Goal: Task Accomplishment & Management: Complete application form

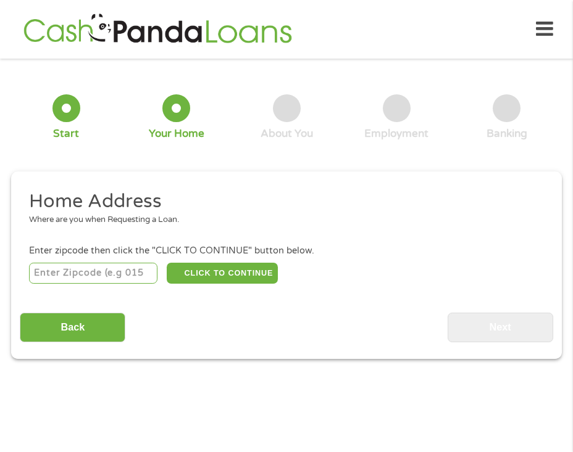
scroll to position [6, 0]
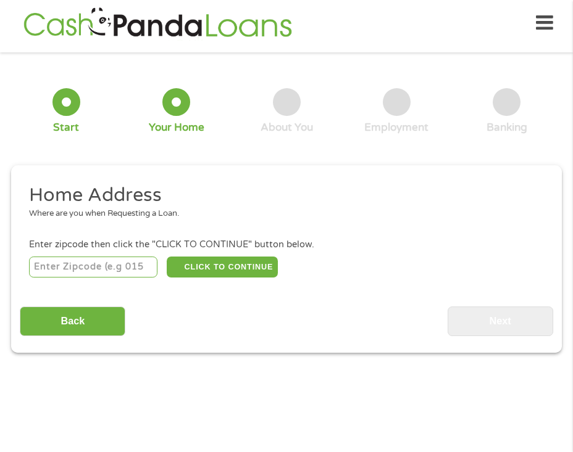
click at [89, 261] on input "number" at bounding box center [93, 267] width 129 height 21
type input "95207"
select select "[US_STATE]"
click at [183, 267] on button "CLICK TO CONTINUE" at bounding box center [222, 267] width 111 height 21
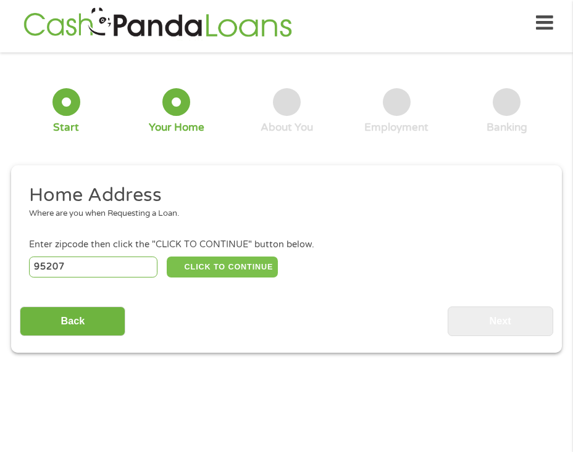
type input "95207"
type input "Stockton"
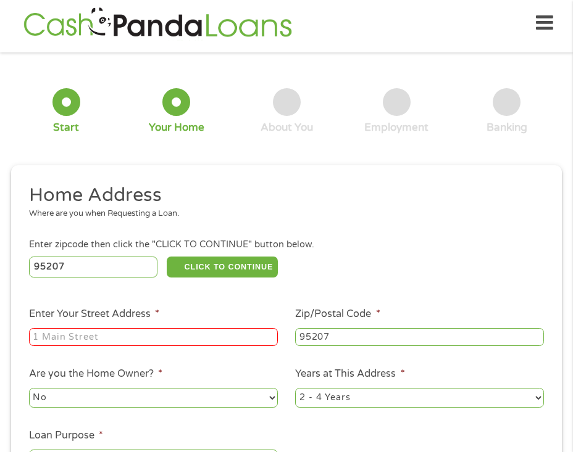
click at [133, 315] on label "Enter Your Street Address *" at bounding box center [94, 314] width 130 height 13
click at [133, 328] on input "Enter Your Street Address *" at bounding box center [153, 337] width 249 height 19
click at [123, 336] on input "Enter Your Street Address *" at bounding box center [153, 337] width 249 height 19
click at [125, 336] on input "Enter Your Street Address *" at bounding box center [153, 337] width 249 height 19
type input "1955 [PERSON_NAME]"
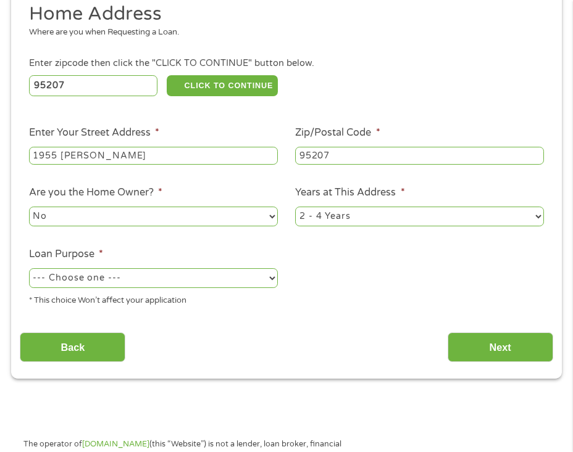
scroll to position [191, 0]
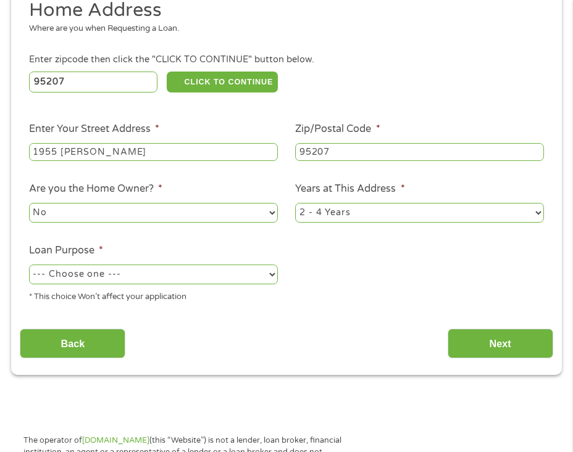
drag, startPoint x: 207, startPoint y: 274, endPoint x: 200, endPoint y: 276, distance: 7.8
click at [207, 274] on select "--- Choose one --- Pay Bills Debt Consolidation Home Improvement Major Purchase…" at bounding box center [153, 275] width 249 height 20
select select "homeimprovement"
click at [29, 265] on select "--- Choose one --- Pay Bills Debt Consolidation Home Improvement Major Purchase…" at bounding box center [153, 275] width 249 height 20
click at [110, 212] on select "No Yes" at bounding box center [153, 213] width 249 height 20
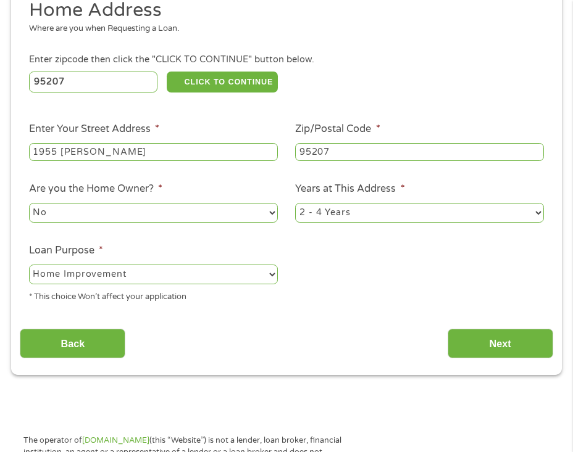
select select "yes"
click at [29, 203] on select "No Yes" at bounding box center [153, 213] width 249 height 20
click at [465, 334] on input "Next" at bounding box center [500, 344] width 106 height 30
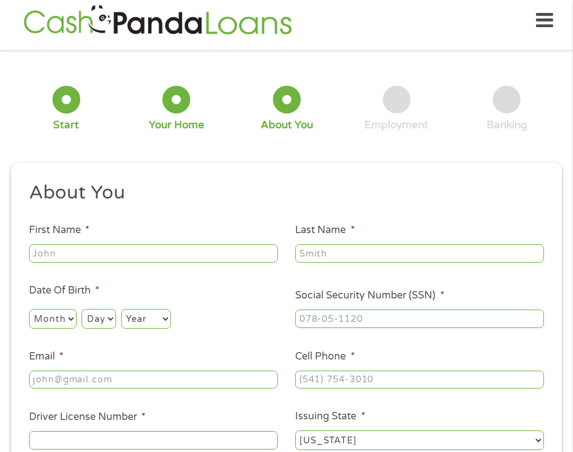
scroll to position [6, 0]
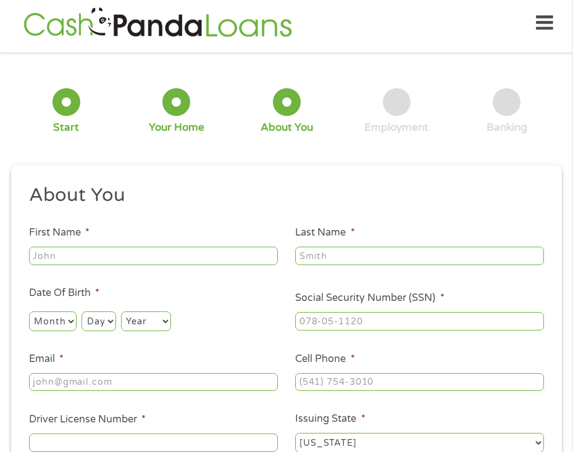
click at [141, 258] on input "First Name *" at bounding box center [153, 256] width 249 height 19
type input "[PERSON_NAME]"
type input "[EMAIL_ADDRESS][DOMAIN_NAME]"
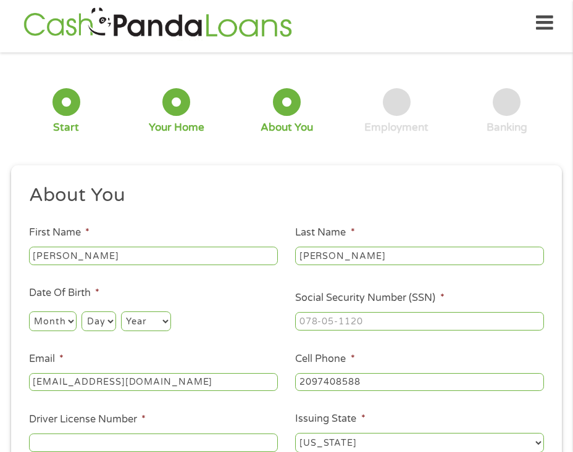
type input "[PHONE_NUMBER]"
click at [58, 329] on select "Month 1 2 3 4 5 6 7 8 9 10 11 12" at bounding box center [53, 322] width 48 height 20
select select "4"
click at [29, 312] on select "Month 1 2 3 4 5 6 7 8 9 10 11 12" at bounding box center [53, 322] width 48 height 20
select select "4"
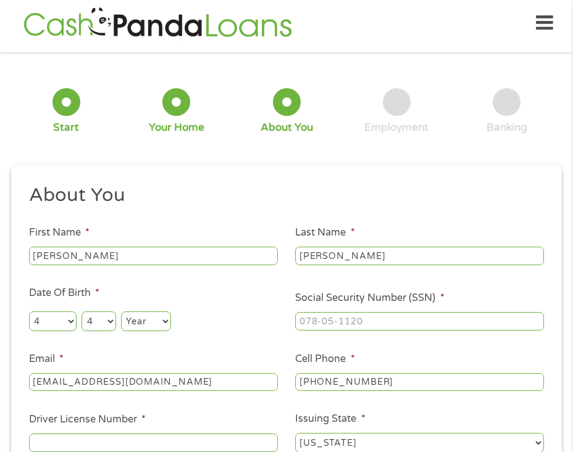
click at [130, 321] on select "Year [DATE] 2006 2005 2004 2003 2002 2001 2000 1999 1998 1997 1996 1995 1994 19…" at bounding box center [146, 322] width 50 height 20
select select "1996"
click at [121, 312] on select "Year [DATE] 2006 2005 2004 2003 2002 2001 2000 1999 1998 1997 1996 1995 1994 19…" at bounding box center [146, 322] width 50 height 20
click at [300, 322] on input "___-__-____" at bounding box center [419, 321] width 249 height 19
type input "624-88-7561"
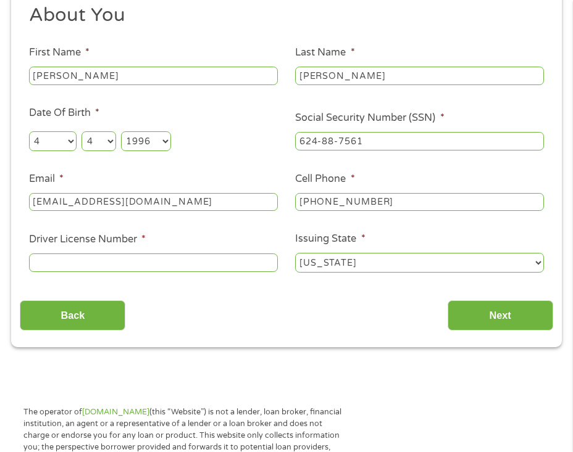
scroll to position [191, 0]
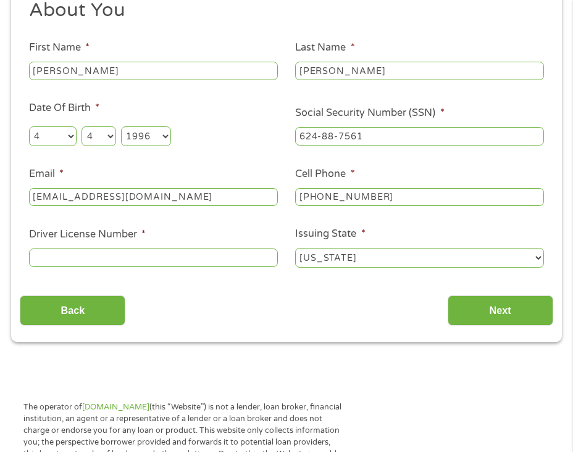
click at [221, 265] on input "Driver License Number *" at bounding box center [153, 258] width 249 height 19
type input "F7097921"
click at [471, 317] on input "Next" at bounding box center [500, 311] width 106 height 30
click at [468, 312] on input "Next" at bounding box center [500, 311] width 106 height 30
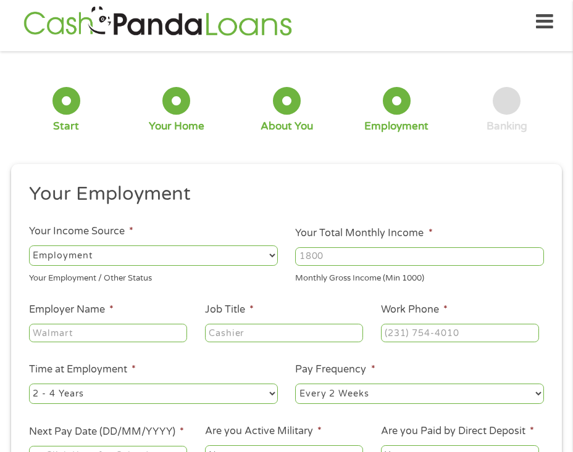
scroll to position [6, 0]
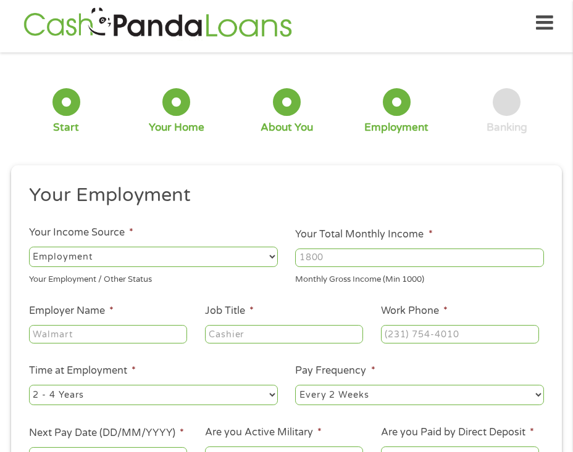
click at [343, 255] on input "Your Total Monthly Income *" at bounding box center [419, 258] width 249 height 19
click at [534, 255] on input "1028" at bounding box center [419, 258] width 249 height 19
drag, startPoint x: 263, startPoint y: 244, endPoint x: 246, endPoint y: 236, distance: 19.6
click at [246, 236] on ul "Your Employment Your Income Source * --- Choose one --- Employment [DEMOGRAPHIC…" at bounding box center [286, 330] width 532 height 295
type input "9000"
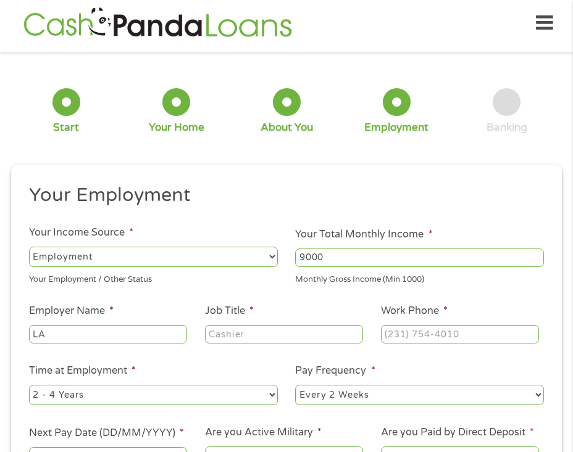
type input "L"
type input "a"
type input "[PERSON_NAME][GEOGRAPHIC_DATA]"
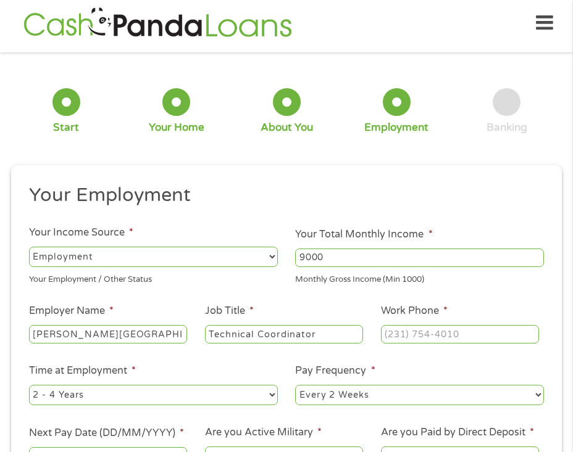
type input "Technical Coordinator"
type input "[PHONE_NUMBER]"
click at [157, 404] on select "--- Choose one --- 1 Year or less 1 - 2 Years 2 - 4 Years Over 4 Years" at bounding box center [153, 395] width 249 height 20
select select "60months"
click at [29, 385] on select "--- Choose one --- 1 Year or less 1 - 2 Years 2 - 4 Years Over 4 Years" at bounding box center [153, 395] width 249 height 20
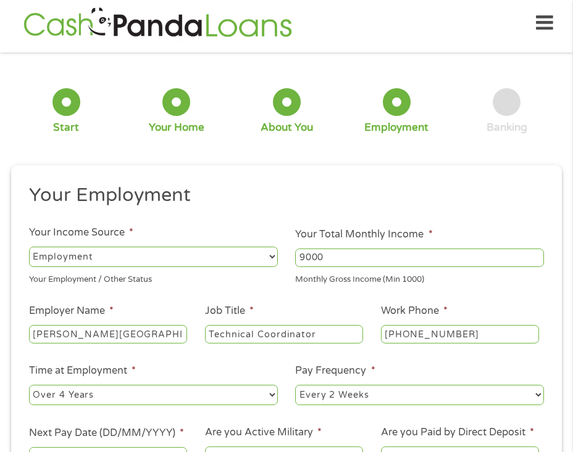
click at [349, 401] on select "--- Choose one --- Every 2 Weeks Every Week Monthly Semi-Monthly" at bounding box center [419, 395] width 249 height 20
click at [292, 417] on ul "Your Employment Your Income Source * --- Choose one --- Employment [DEMOGRAPHIC…" at bounding box center [286, 330] width 532 height 295
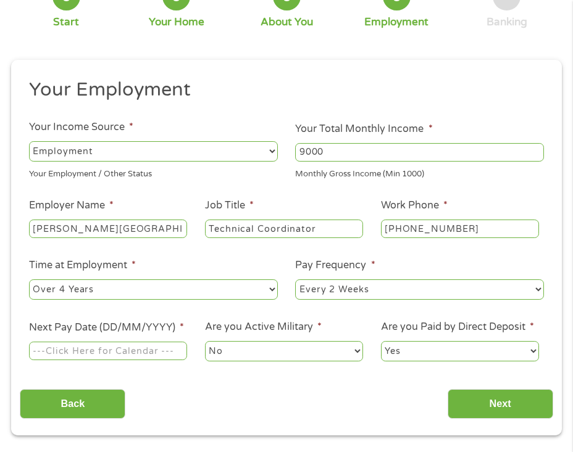
scroll to position [130, 0]
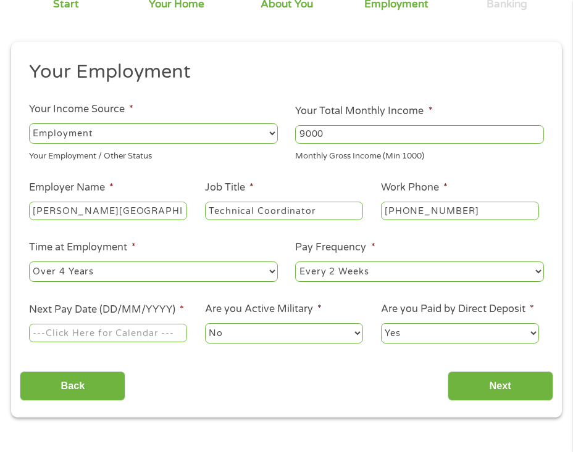
click at [159, 346] on ul "Your Employment Your Income Source * --- Choose one --- Employment [DEMOGRAPHIC…" at bounding box center [286, 207] width 532 height 295
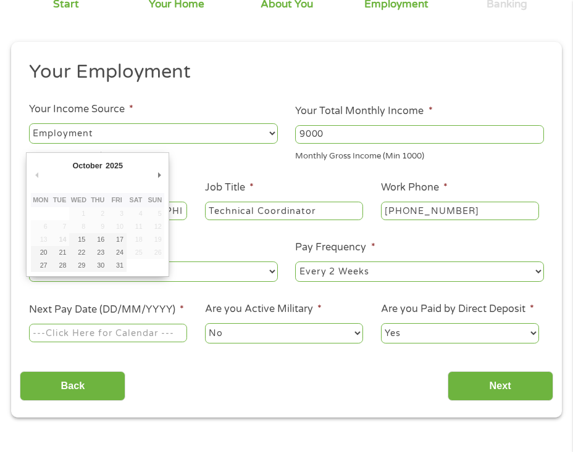
click at [168, 336] on input "Next Pay Date (DD/MM/YYYY) *" at bounding box center [108, 333] width 158 height 19
type input "[DATE]"
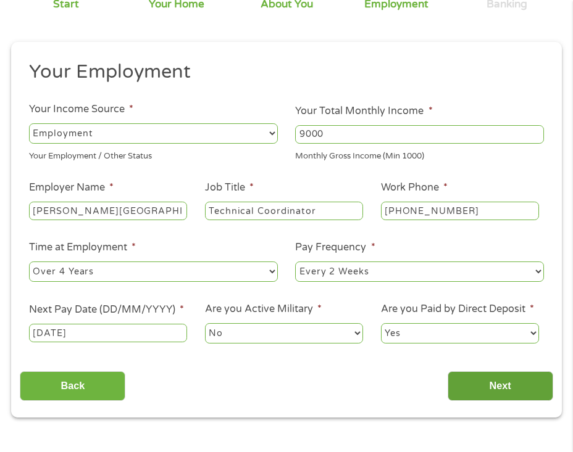
click at [503, 387] on input "Next" at bounding box center [500, 386] width 106 height 30
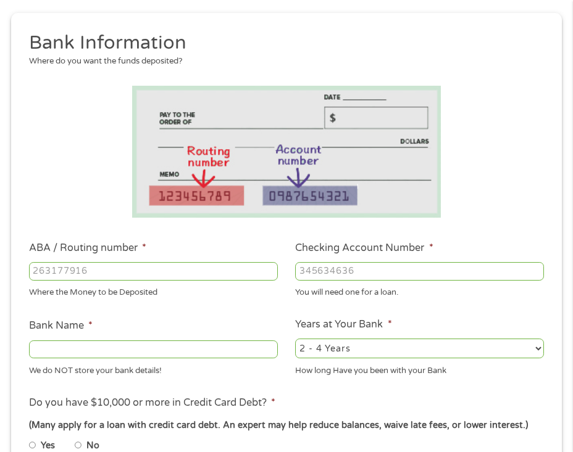
scroll to position [253, 0]
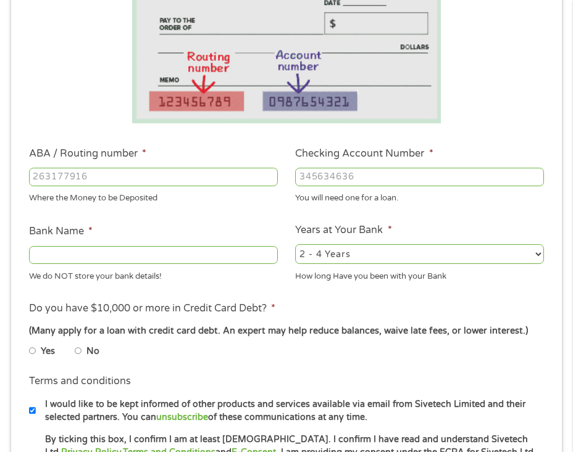
drag, startPoint x: 242, startPoint y: 190, endPoint x: 242, endPoint y: 176, distance: 13.6
click at [242, 189] on div "Where the Money to be Deposited" at bounding box center [153, 196] width 249 height 17
click at [242, 176] on input "ABA / Routing number *" at bounding box center [153, 177] width 249 height 19
type input "121000358"
type input "BANK OF AMERICA NA"
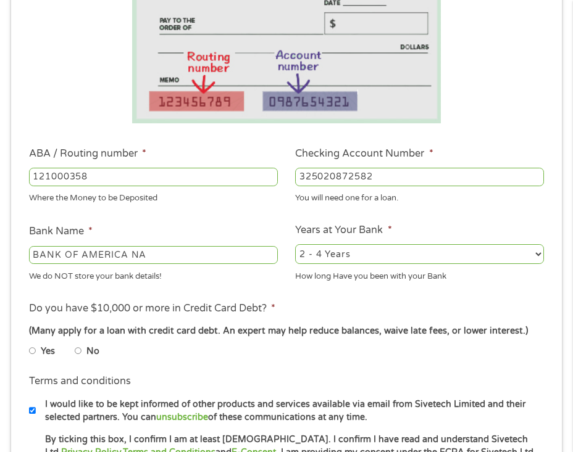
type input "325020872582"
click at [83, 343] on li "No" at bounding box center [97, 350] width 44 height 19
click at [82, 349] on li "No" at bounding box center [97, 350] width 44 height 19
click at [78, 350] on input "No" at bounding box center [78, 351] width 7 height 15
radio input "true"
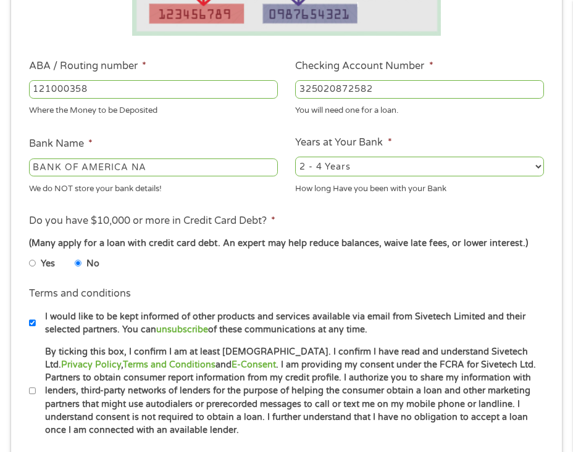
scroll to position [500, 0]
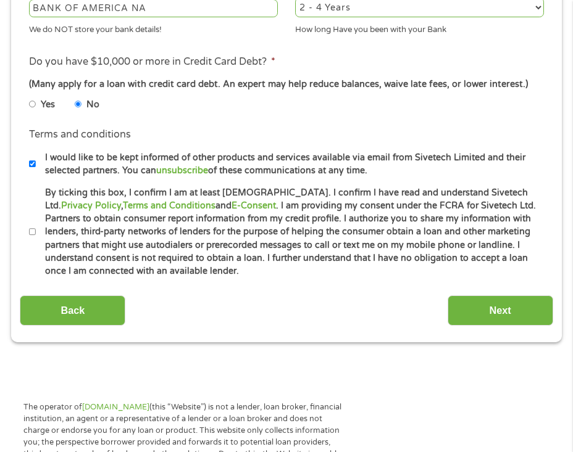
click at [35, 237] on input "By ticking this box, I confirm I am at least [DEMOGRAPHIC_DATA]. I confirm I ha…" at bounding box center [32, 232] width 7 height 15
checkbox input "true"
click at [30, 166] on input "I would like to be kept informed of other products and services available via e…" at bounding box center [32, 164] width 7 height 15
checkbox input "false"
click at [472, 300] on input "Next" at bounding box center [500, 311] width 106 height 30
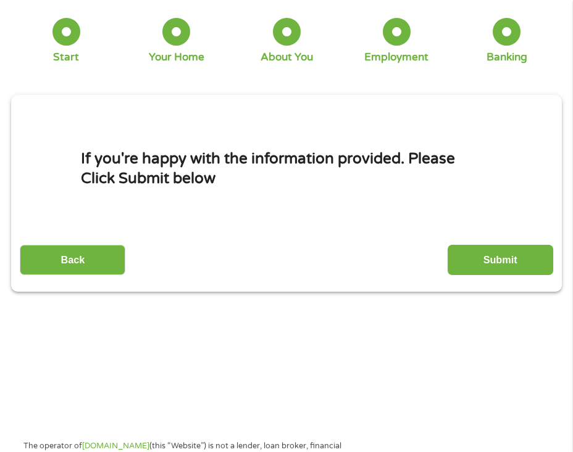
scroll to position [6, 0]
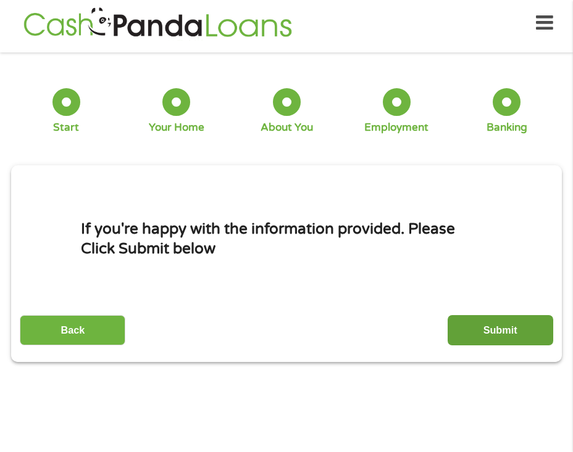
click at [501, 339] on input "Submit" at bounding box center [500, 330] width 106 height 30
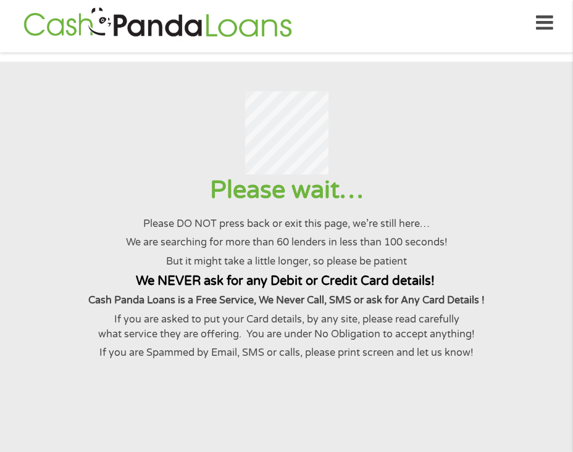
scroll to position [0, 0]
